Goal: Task Accomplishment & Management: Manage account settings

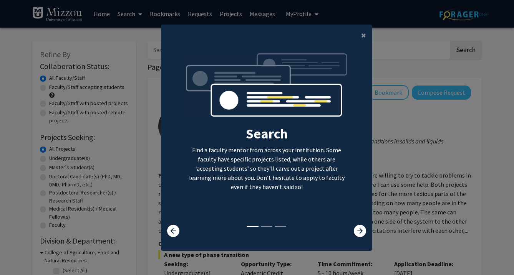
scroll to position [8, 0]
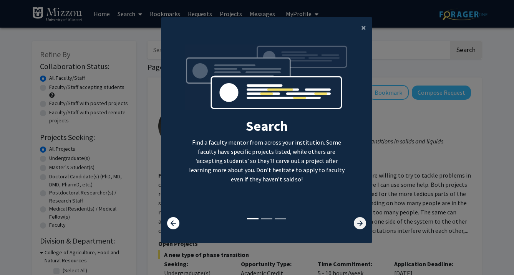
click at [360, 225] on icon at bounding box center [360, 223] width 12 height 12
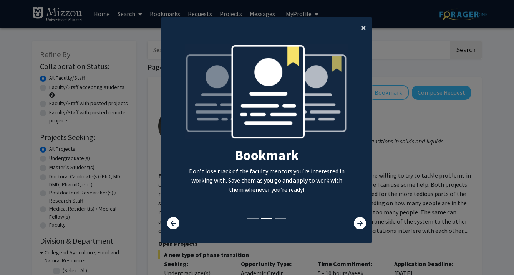
click at [365, 27] on span "×" at bounding box center [363, 28] width 5 height 12
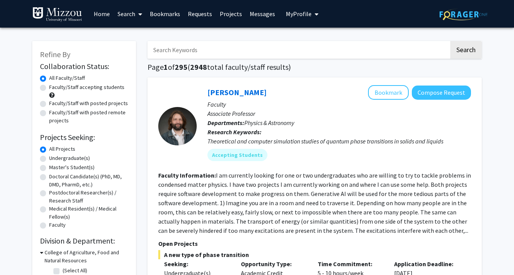
click at [312, 14] on span "My profile dropdown to access profile and logout" at bounding box center [315, 14] width 7 height 27
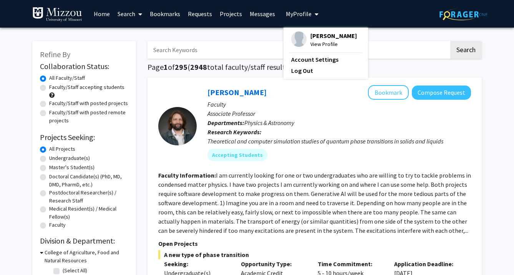
click at [375, 2] on div "Skip navigation Home Search Bookmarks Requests Projects Messages My Profile [PE…" at bounding box center [257, 14] width 461 height 28
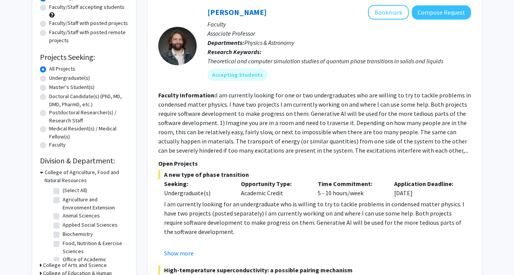
scroll to position [0, 0]
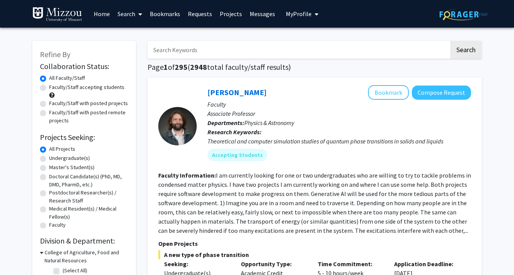
click at [295, 14] on span "My Profile" at bounding box center [299, 14] width 26 height 8
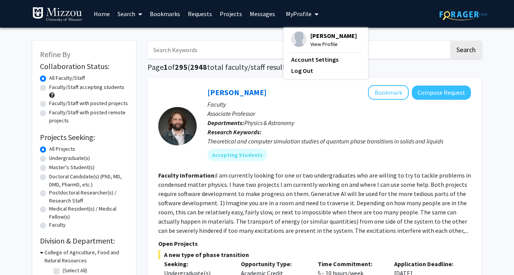
click at [310, 33] on span "[PERSON_NAME]" at bounding box center [333, 36] width 46 height 8
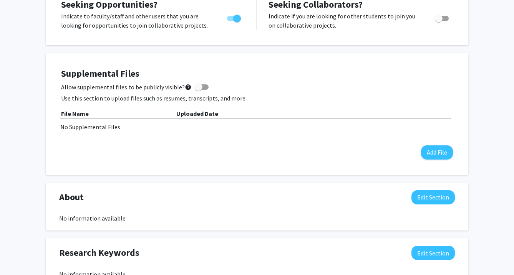
scroll to position [175, 0]
click at [198, 88] on span at bounding box center [199, 87] width 8 height 8
click at [198, 90] on input "Allow supplemental files to be publicly visible? help" at bounding box center [198, 90] width 0 height 0
checkbox input "true"
click at [439, 152] on button "Add File" at bounding box center [437, 152] width 32 height 14
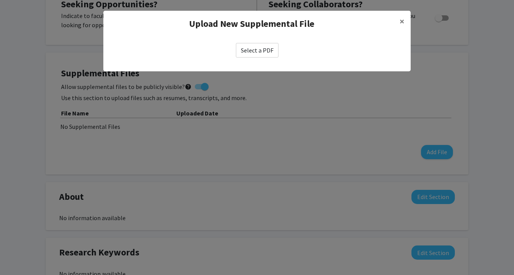
click at [250, 51] on label "Select a PDF" at bounding box center [257, 50] width 43 height 15
click at [0, 0] on input "Select a PDF" at bounding box center [0, 0] width 0 height 0
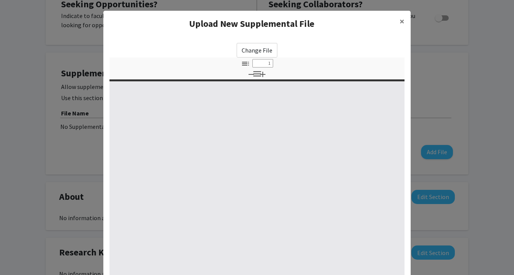
type input "0"
select select "custom"
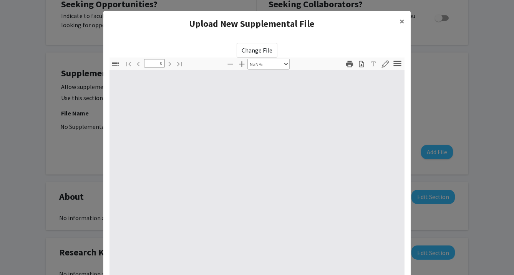
type input "1"
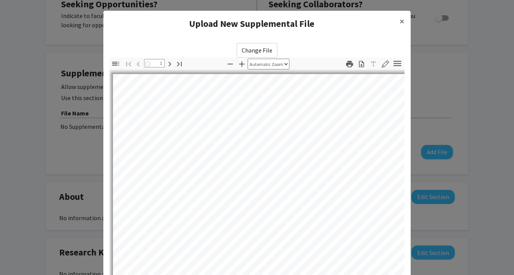
select select "auto"
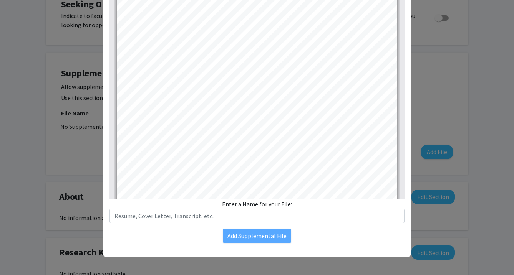
scroll to position [518, 0]
type input "2"
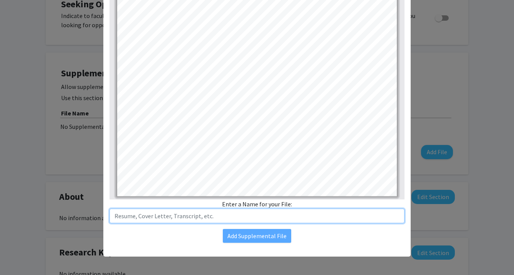
click at [224, 222] on input "text" at bounding box center [257, 216] width 295 height 15
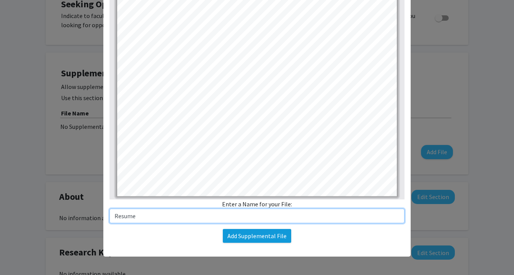
type input "Resume"
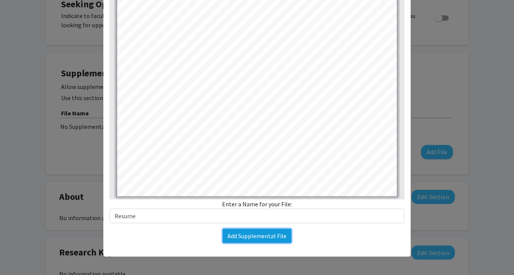
click at [255, 238] on button "Add Supplemental File" at bounding box center [257, 236] width 68 height 14
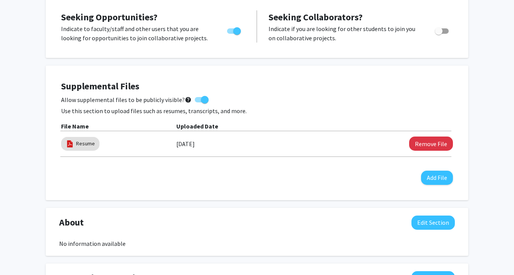
scroll to position [154, 0]
